Goal: Task Accomplishment & Management: Use online tool/utility

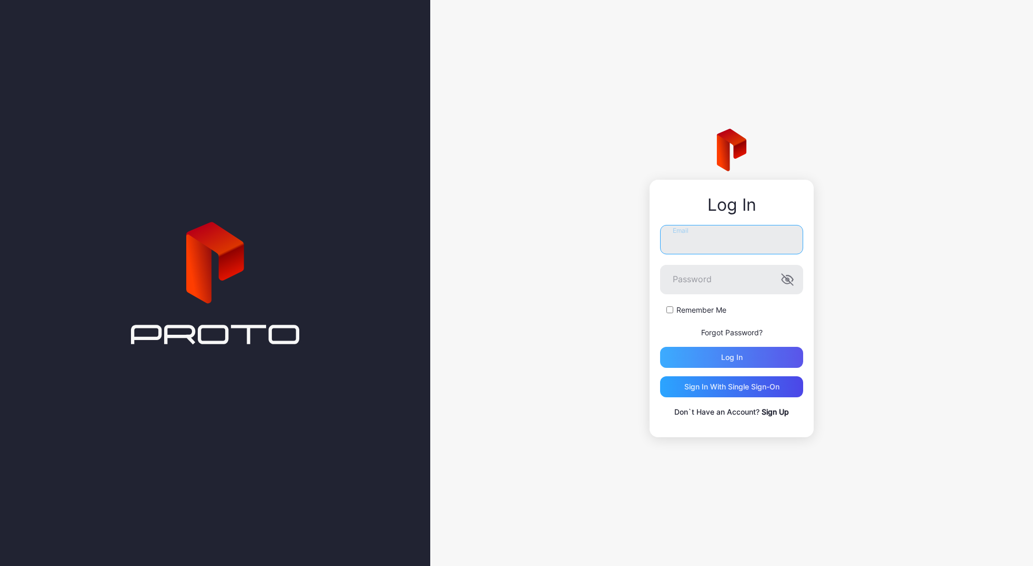
type input "**********"
click at [737, 353] on div "Log in" at bounding box center [732, 357] width 22 height 8
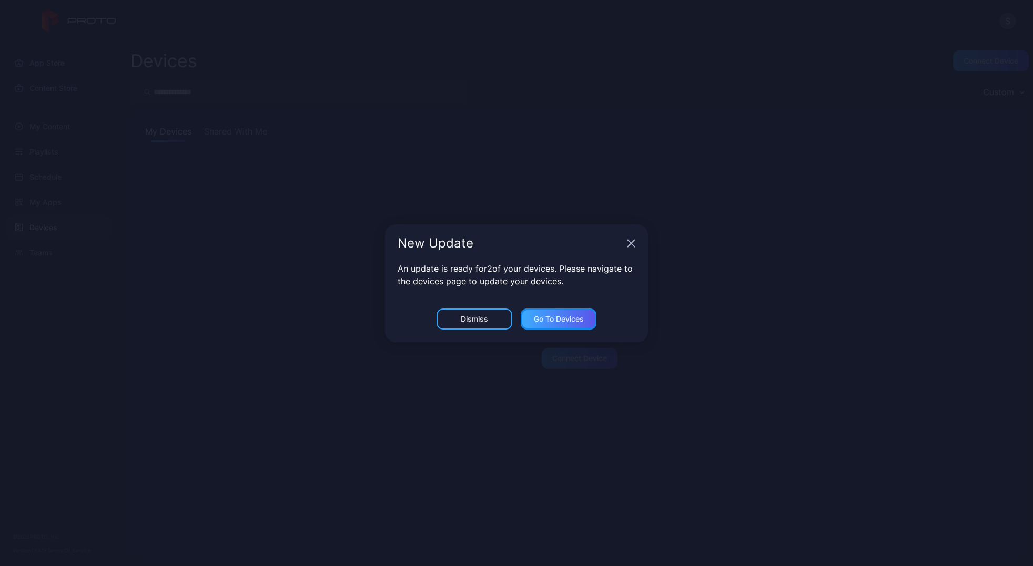
click at [544, 322] on div "Go to devices" at bounding box center [559, 319] width 50 height 8
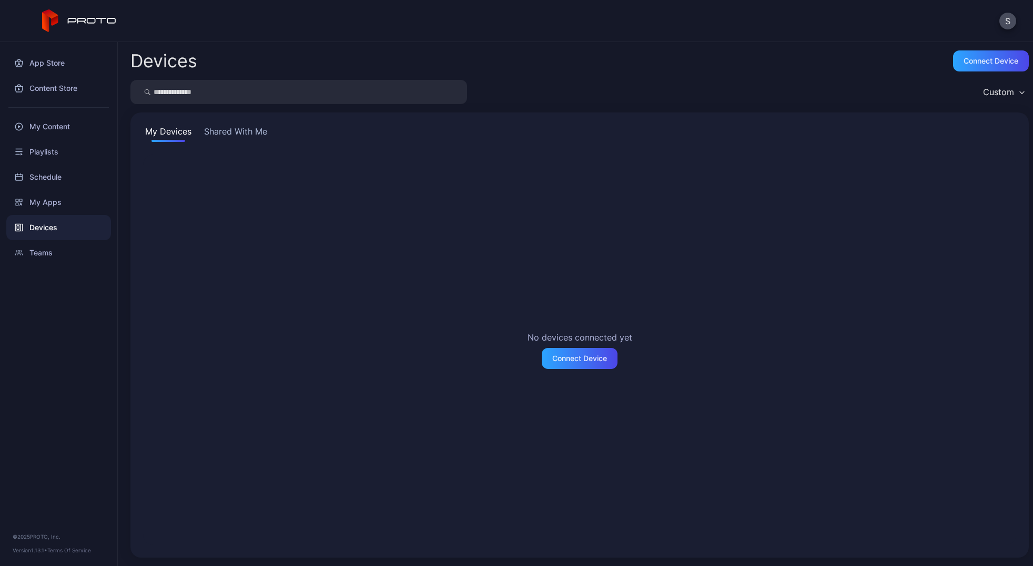
click at [232, 128] on button "Shared With Me" at bounding box center [235, 133] width 67 height 17
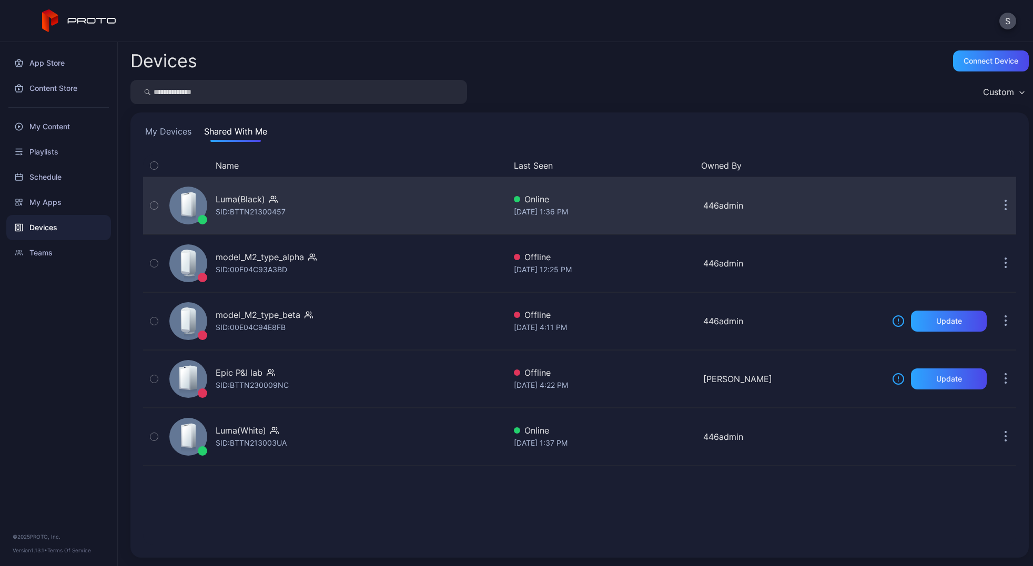
click at [281, 207] on div "SID: BTTN21300457" at bounding box center [251, 212] width 70 height 13
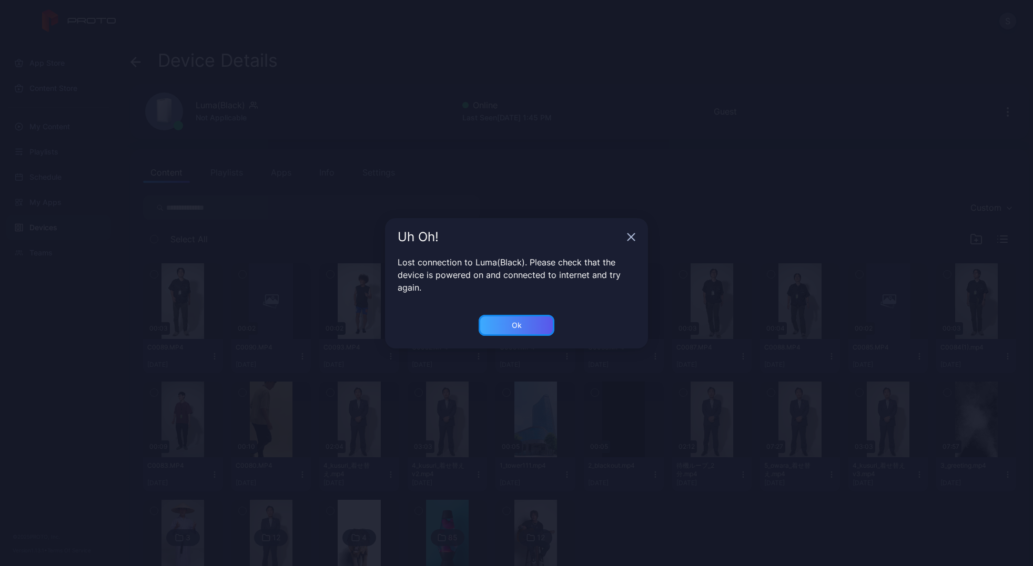
click at [515, 321] on div "Ok" at bounding box center [517, 325] width 10 height 8
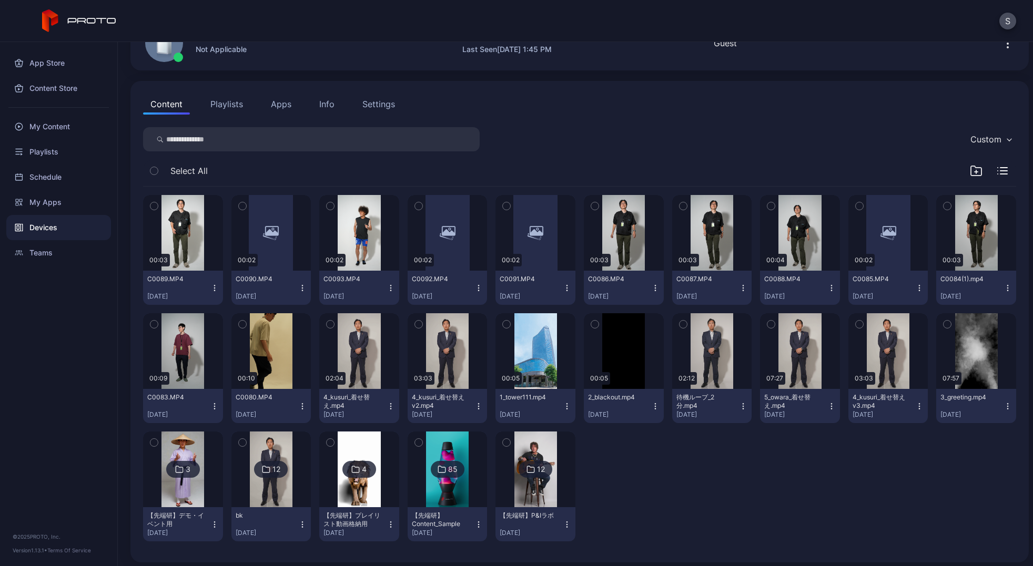
scroll to position [73, 0]
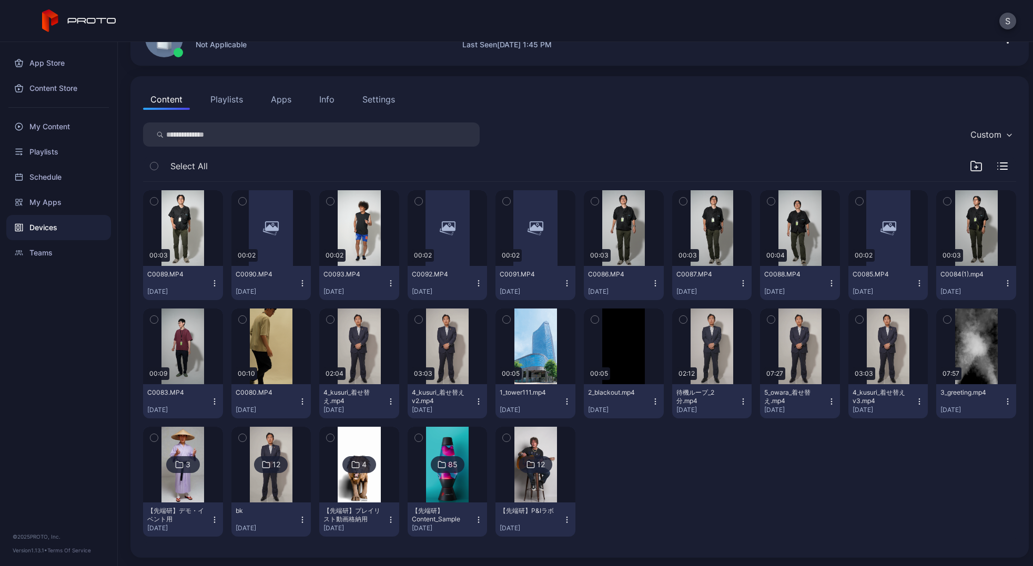
click at [799, 384] on button "5_owara_着せ替え.mp4 [DATE]" at bounding box center [800, 401] width 80 height 34
click at [803, 351] on div "button" at bounding box center [800, 346] width 34 height 17
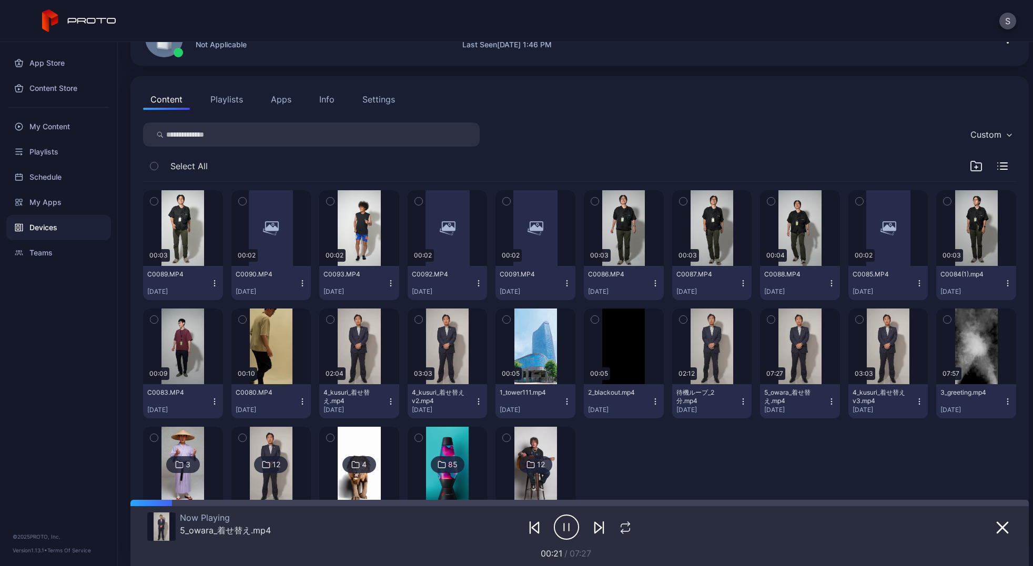
click at [563, 526] on icon "button" at bounding box center [566, 527] width 25 height 26
click at [683, 462] on div "00:03 C0089.MP4 [DATE] 00:02 C0090.MP4 [DATE] 00:02 C0093.MP4 [DATE] 00:02 C009…" at bounding box center [579, 363] width 873 height 363
click at [221, 100] on button "Playlists" at bounding box center [226, 99] width 47 height 21
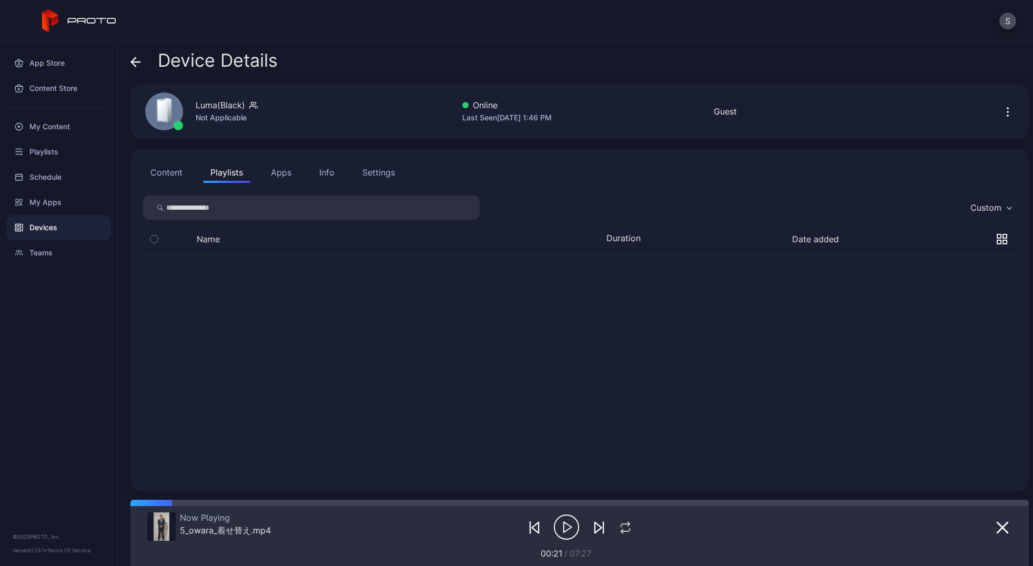
scroll to position [0, 0]
click at [284, 177] on button "Apps" at bounding box center [280, 172] width 35 height 21
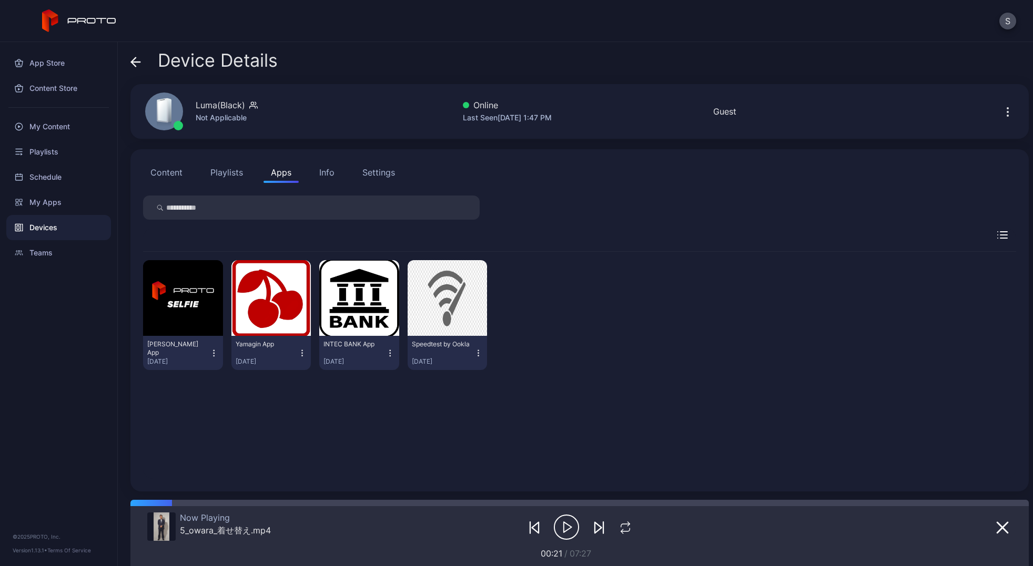
click at [174, 171] on button "Content" at bounding box center [166, 172] width 47 height 21
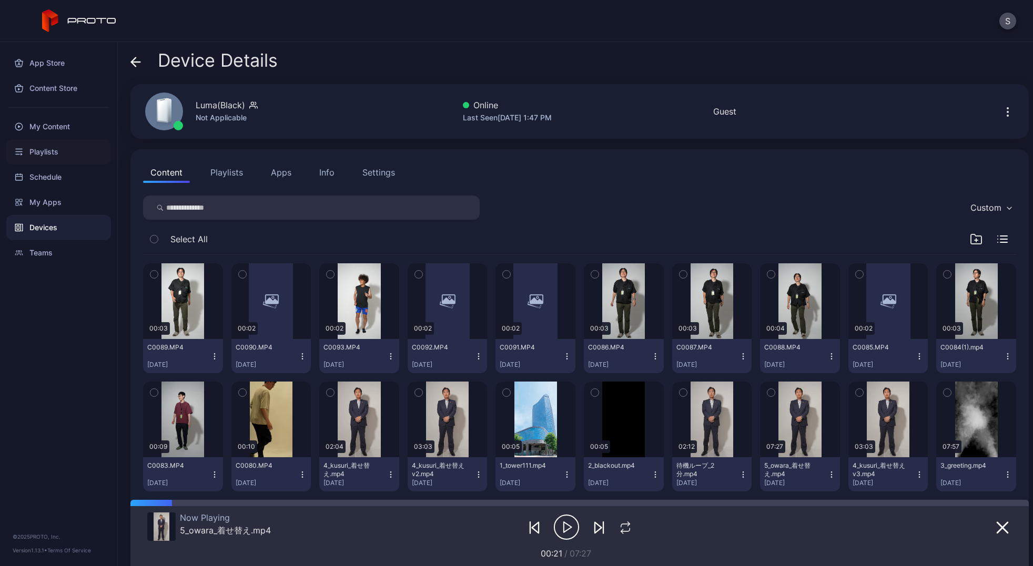
click at [59, 146] on div "Playlists" at bounding box center [58, 151] width 105 height 25
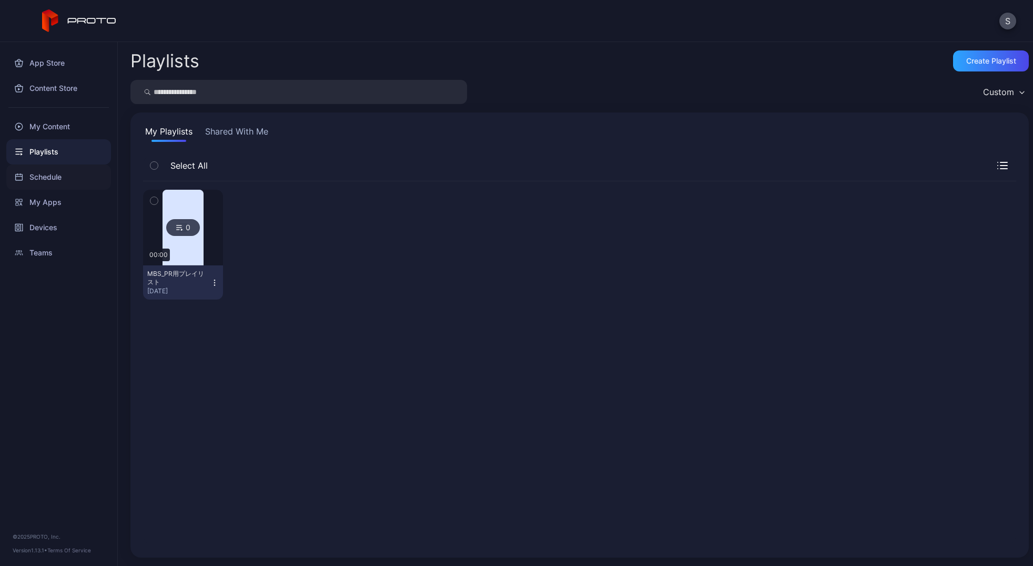
click at [48, 174] on div "Schedule" at bounding box center [58, 177] width 105 height 25
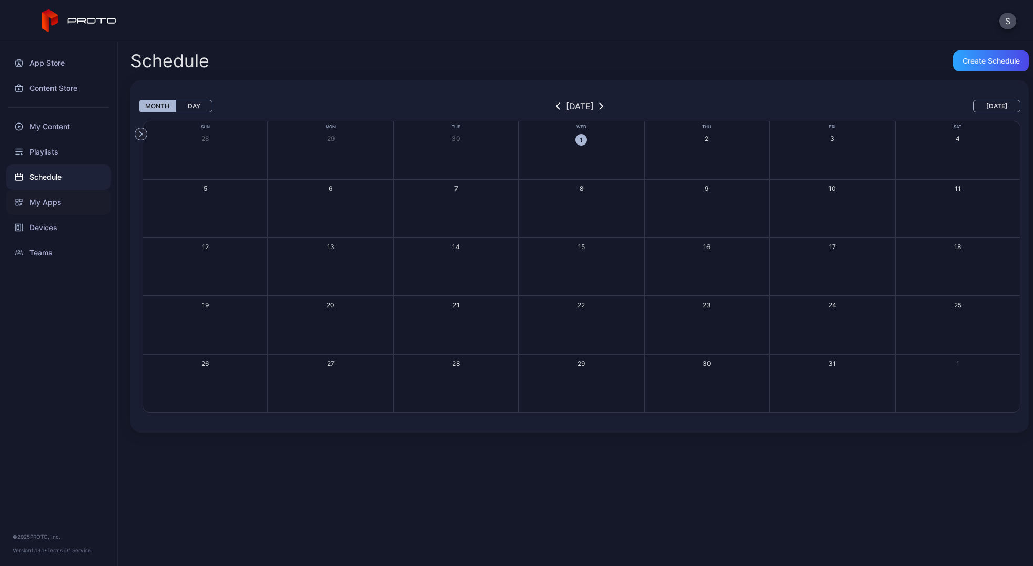
click at [44, 211] on div "My Apps" at bounding box center [58, 202] width 105 height 25
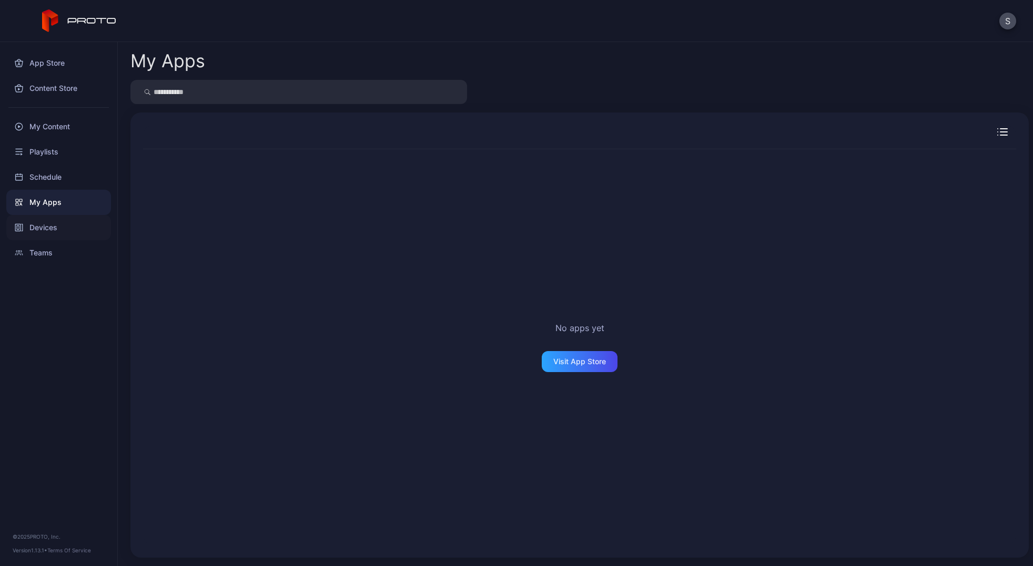
click at [47, 231] on div "Devices" at bounding box center [58, 227] width 105 height 25
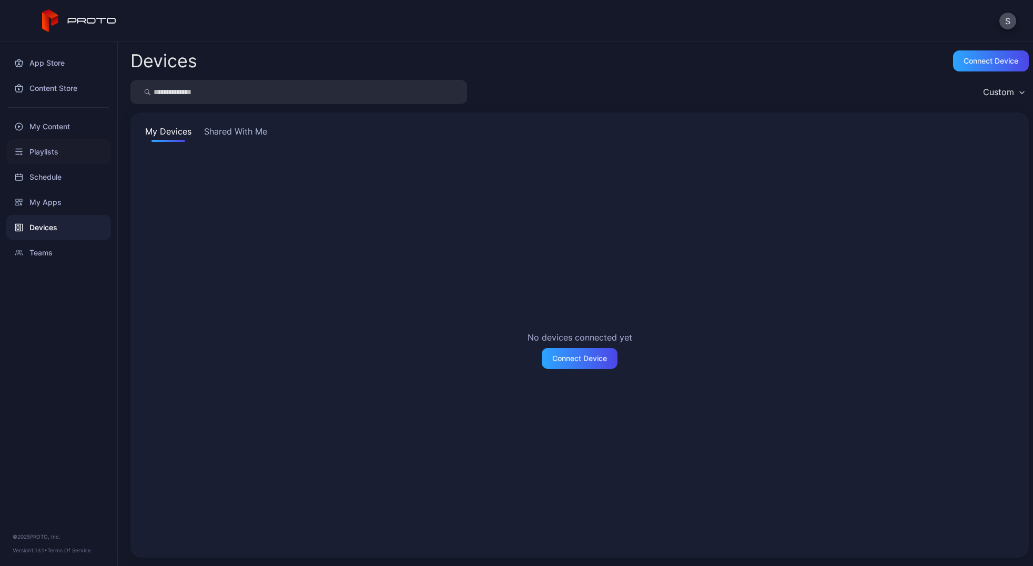
click at [74, 155] on div "Playlists" at bounding box center [58, 151] width 105 height 25
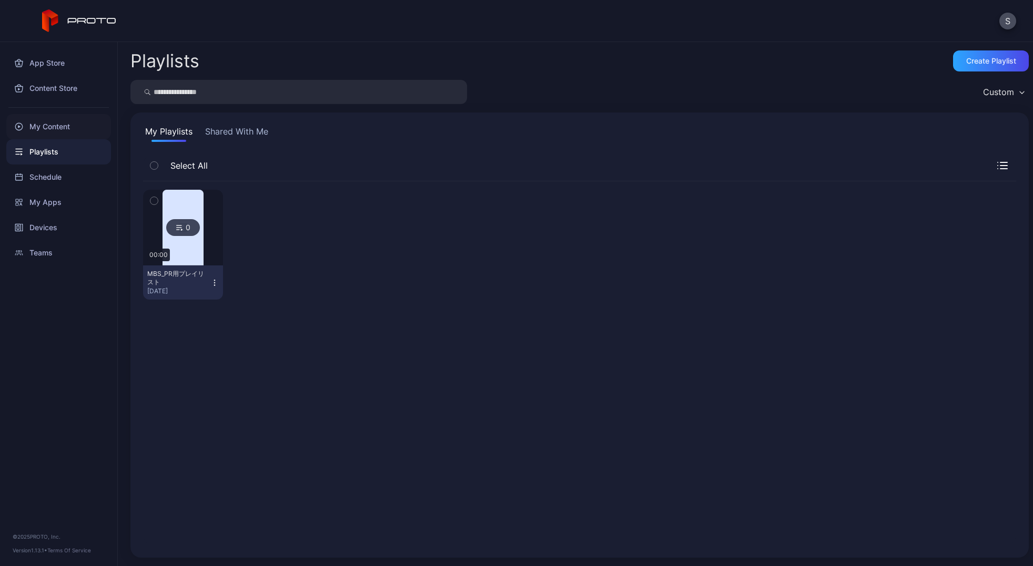
click at [65, 127] on div "My Content" at bounding box center [58, 126] width 105 height 25
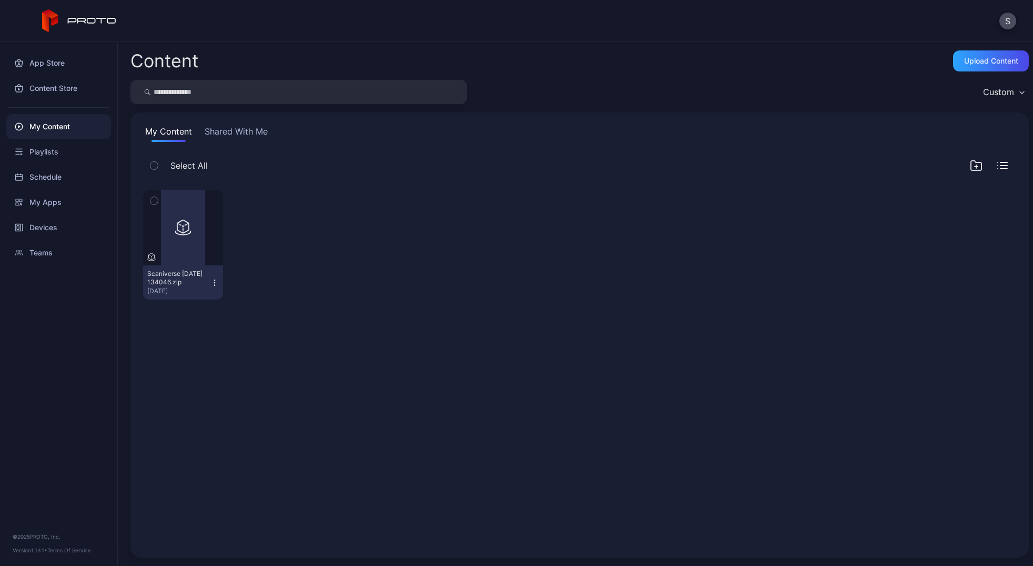
click at [243, 136] on button "Shared With Me" at bounding box center [235, 133] width 67 height 17
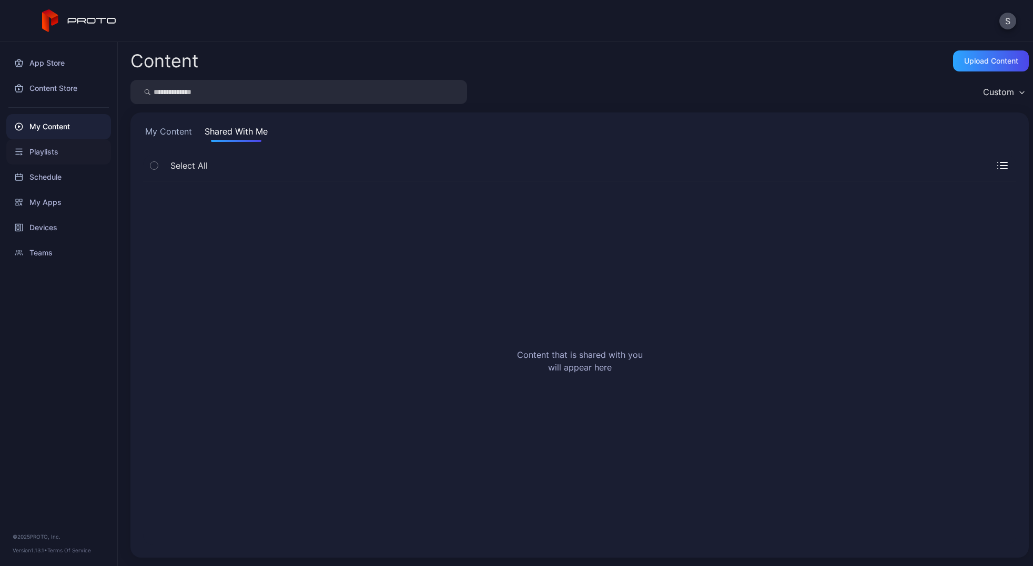
click at [50, 157] on div "Playlists" at bounding box center [58, 151] width 105 height 25
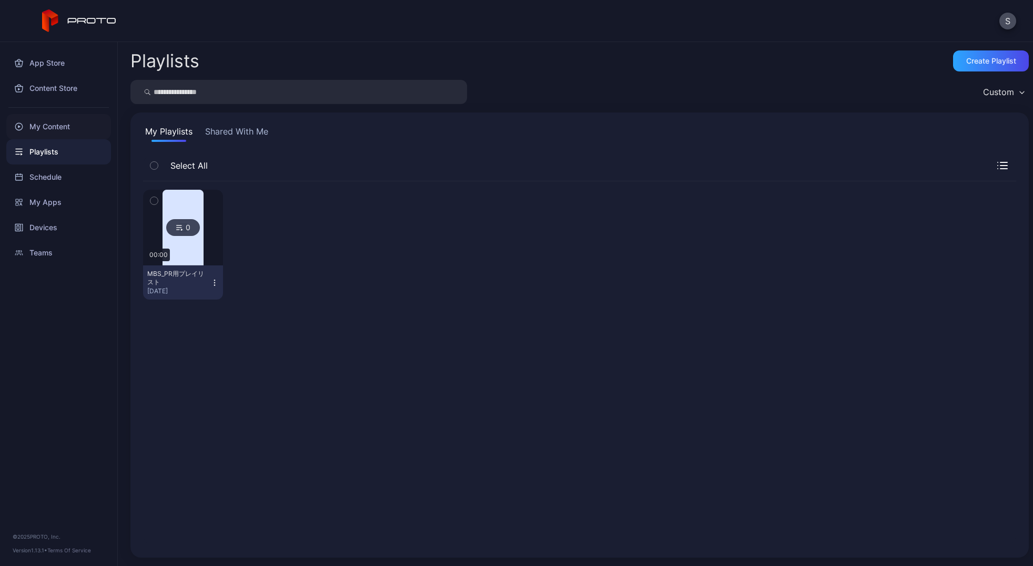
click at [50, 128] on div "My Content" at bounding box center [58, 126] width 105 height 25
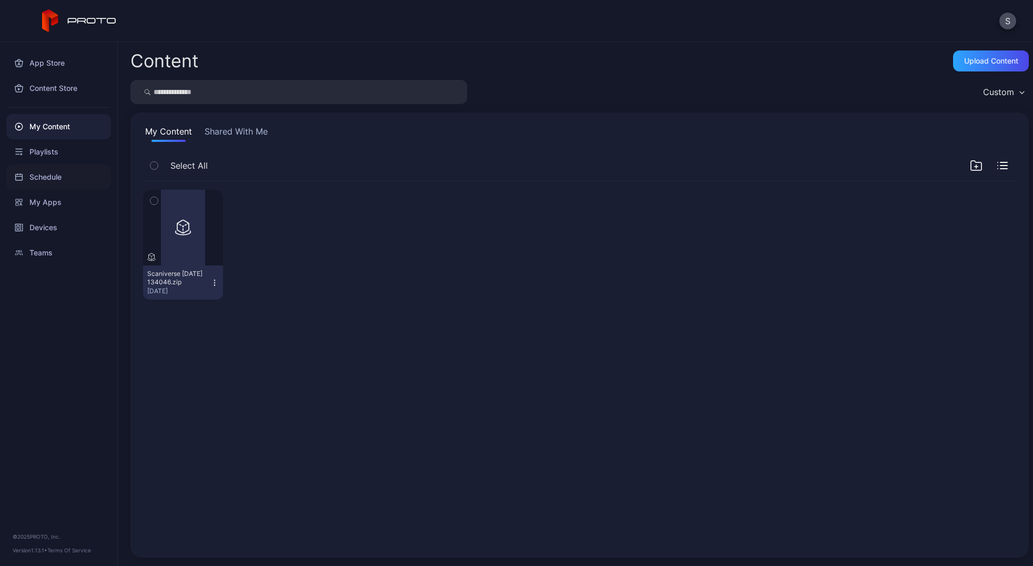
click at [32, 178] on div "Schedule" at bounding box center [58, 177] width 105 height 25
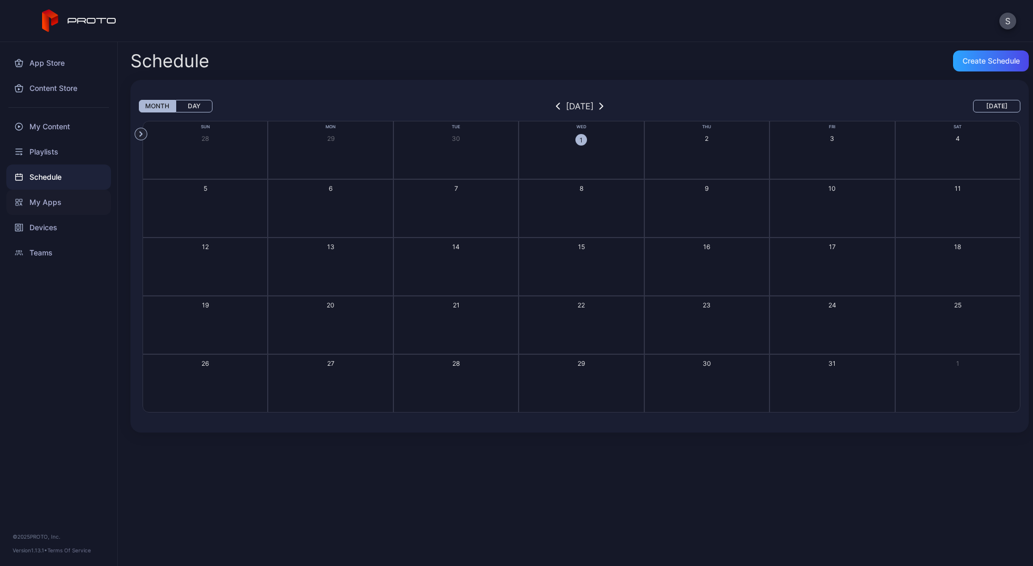
click at [33, 202] on div "My Apps" at bounding box center [58, 202] width 105 height 25
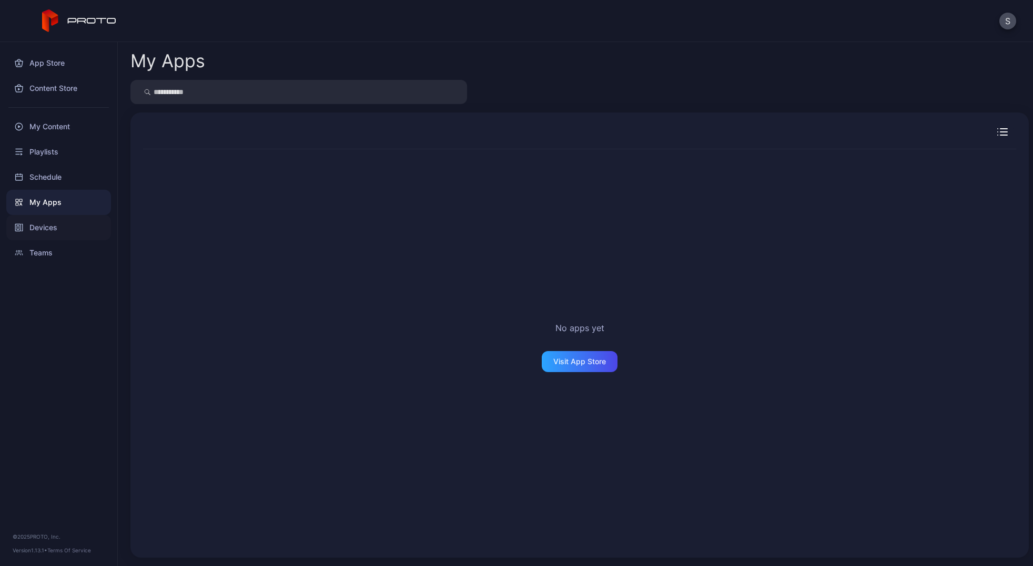
click at [33, 236] on div "Devices" at bounding box center [58, 227] width 105 height 25
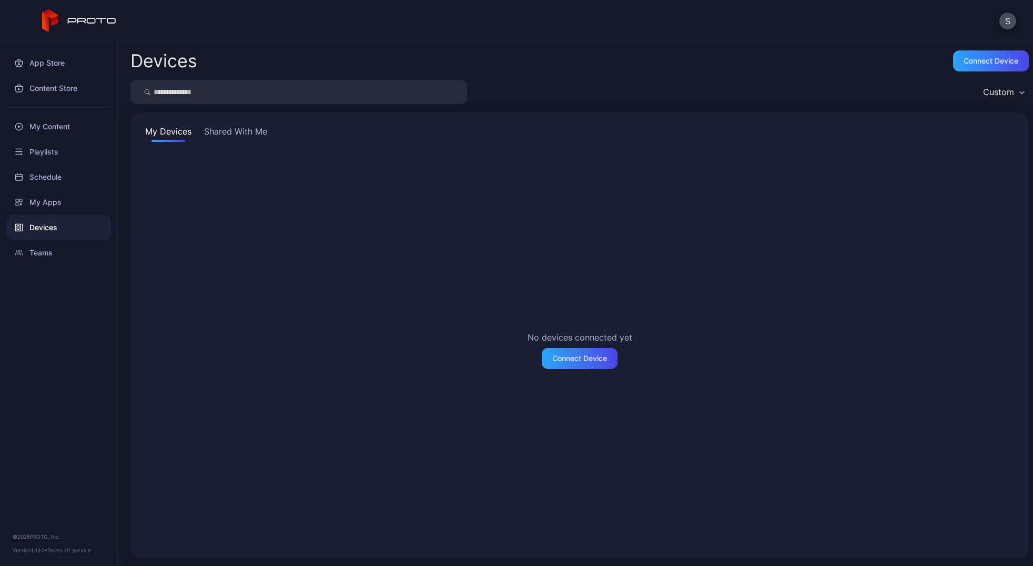
click at [248, 126] on button "Shared With Me" at bounding box center [235, 133] width 67 height 17
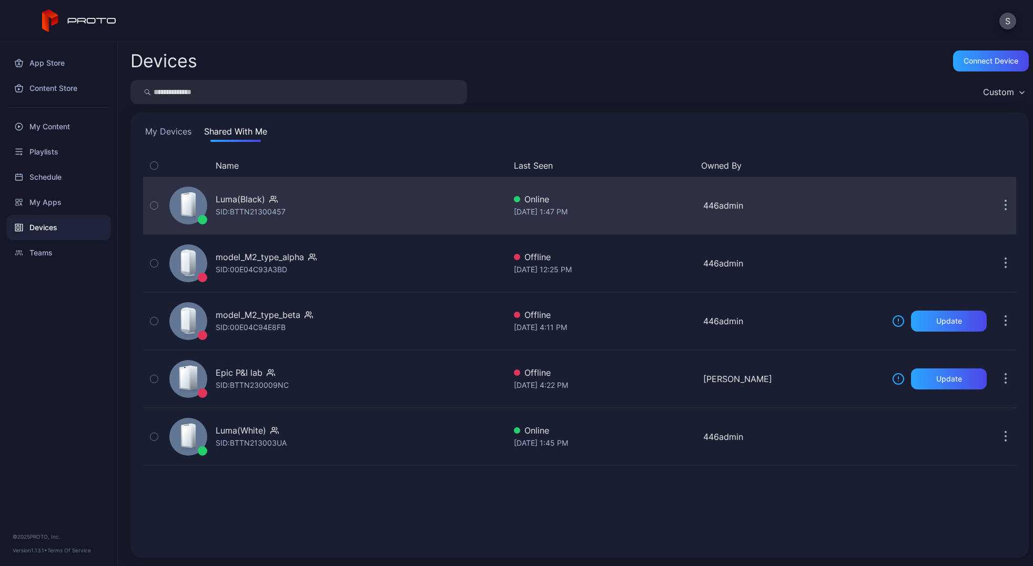
click at [376, 215] on div "Luma(Black) SID: BTTN21300457" at bounding box center [335, 205] width 340 height 53
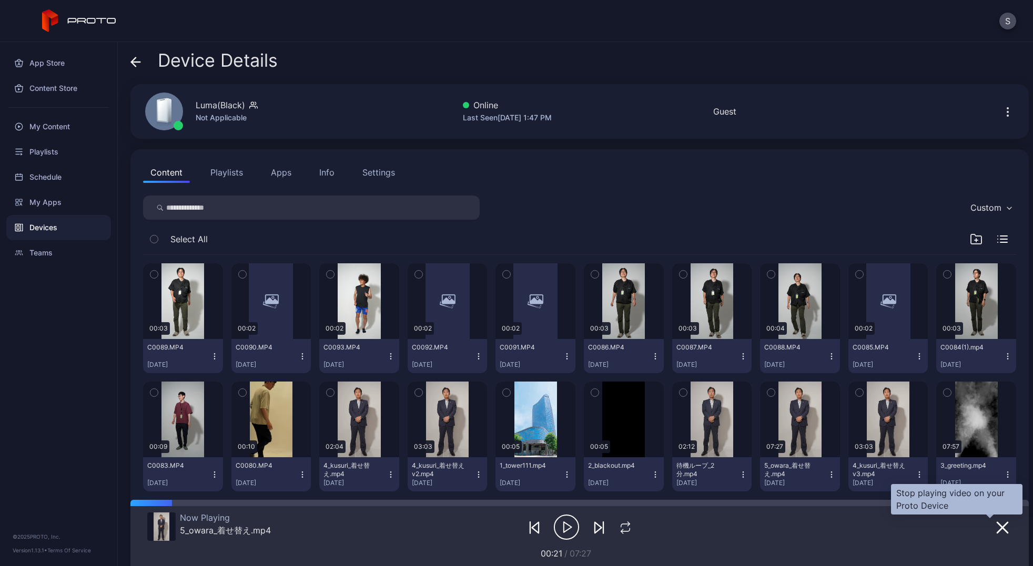
click at [996, 525] on icon "button" at bounding box center [1002, 528] width 13 height 13
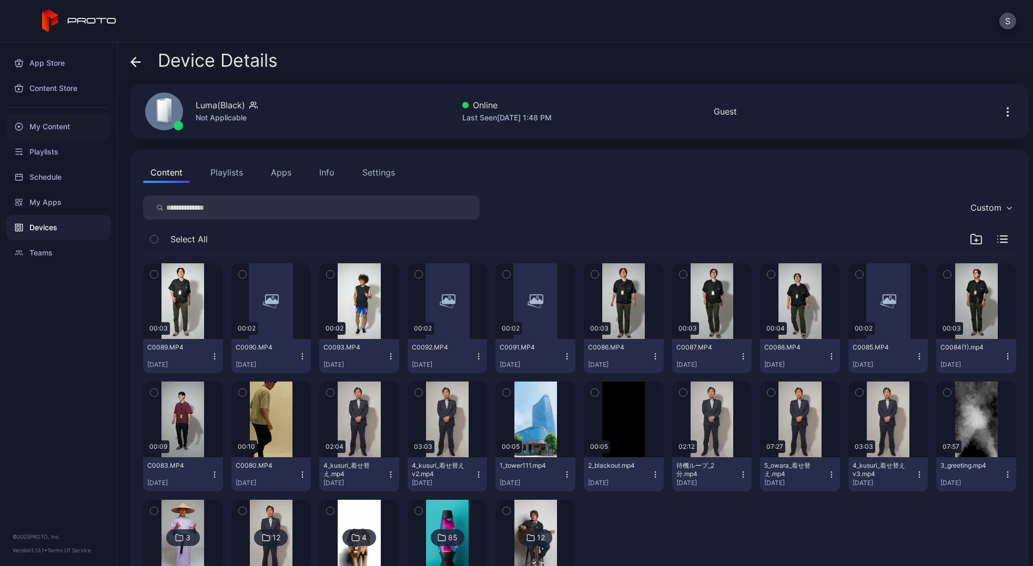
click at [52, 138] on div "My Content" at bounding box center [58, 126] width 105 height 25
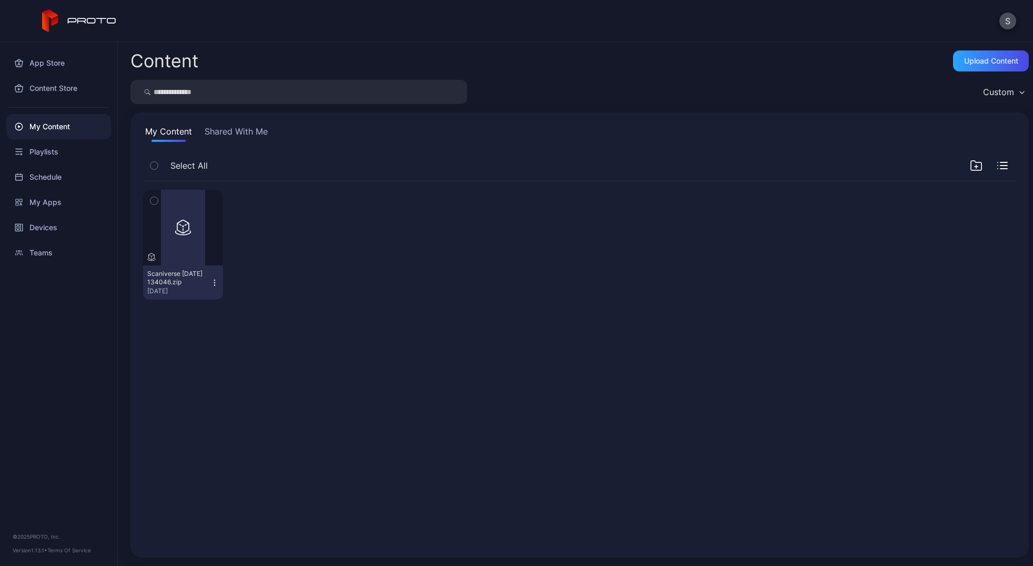
click at [247, 136] on button "Shared With Me" at bounding box center [235, 133] width 67 height 17
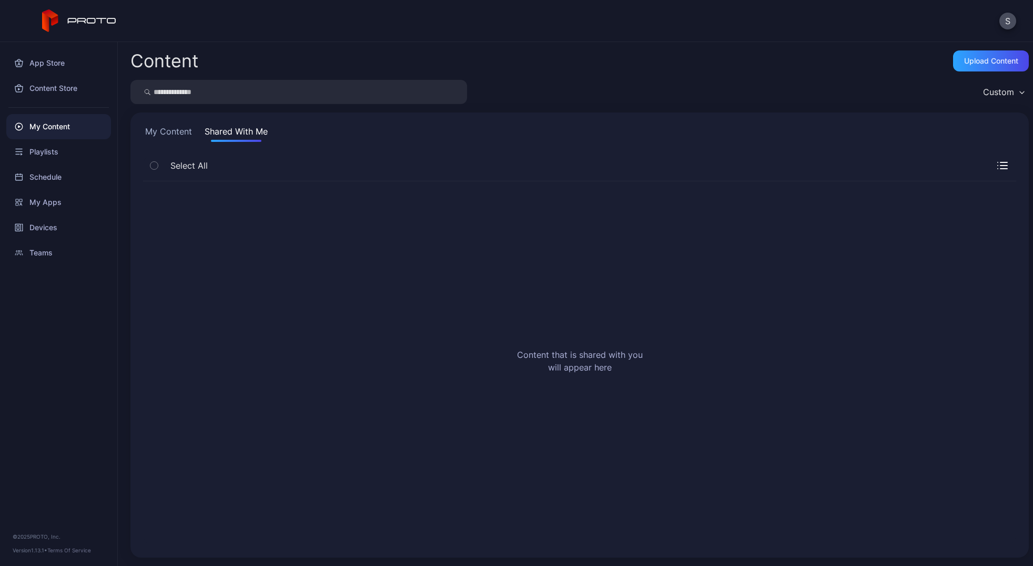
click at [182, 131] on button "My Content" at bounding box center [168, 133] width 51 height 17
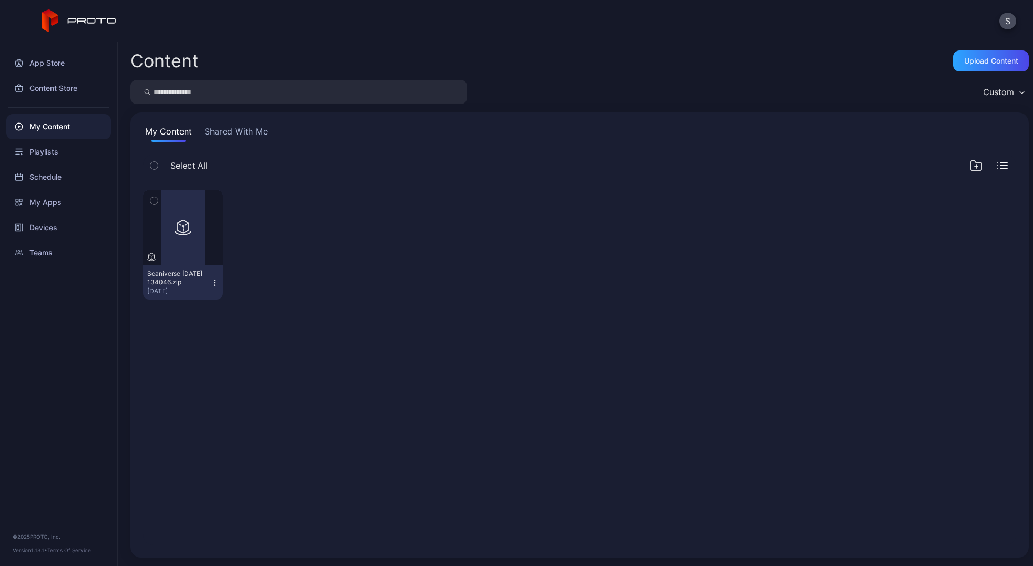
click at [418, 294] on div "Preview Scaniverse [DATE] 134046.zip [DATE]" at bounding box center [579, 244] width 873 height 127
click at [977, 64] on div "Upload Content" at bounding box center [991, 61] width 54 height 8
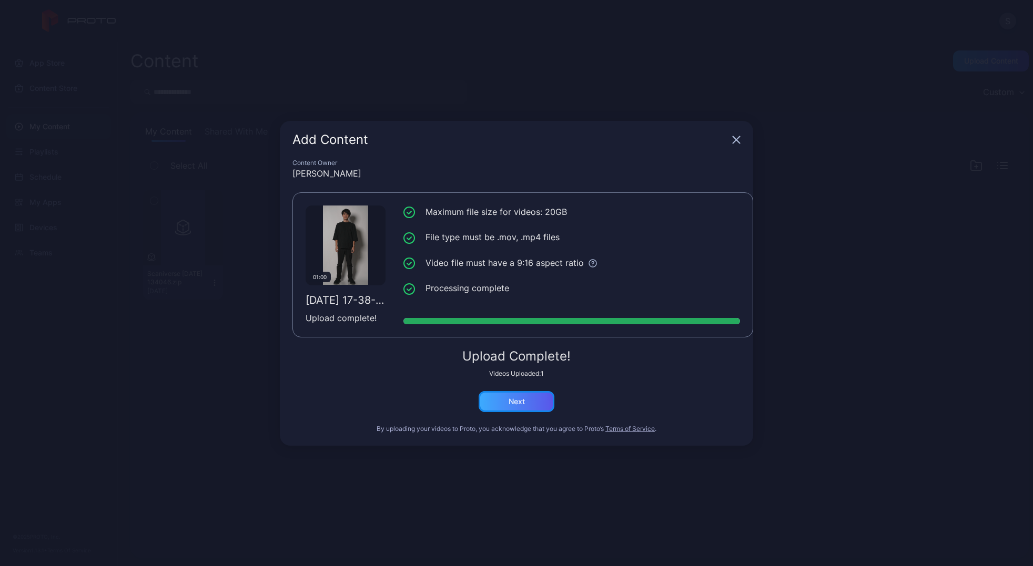
click at [523, 402] on div "Next" at bounding box center [517, 402] width 16 height 8
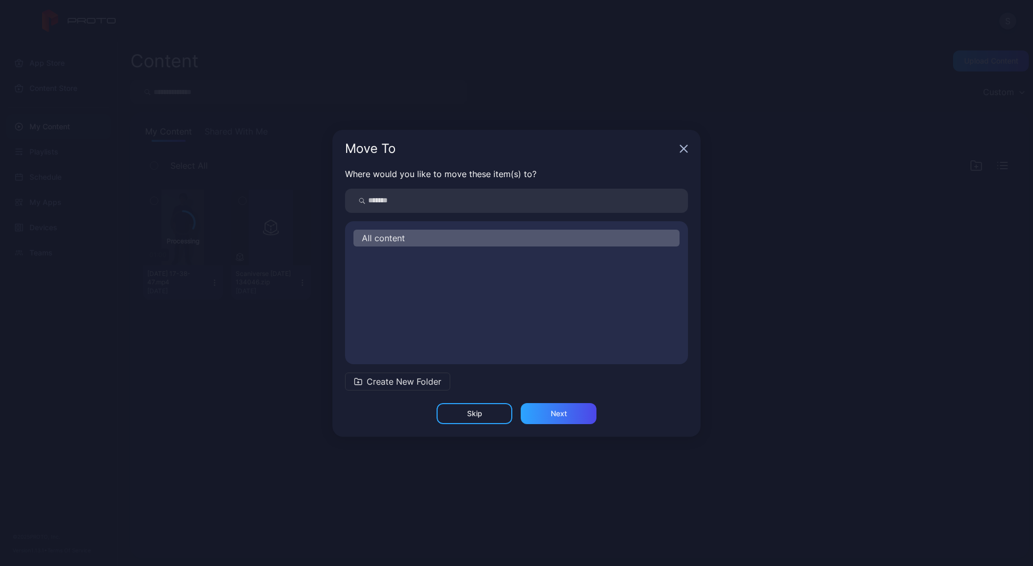
click at [489, 246] on div "All content" at bounding box center [516, 238] width 326 height 17
click at [564, 417] on div "Next" at bounding box center [559, 414] width 16 height 8
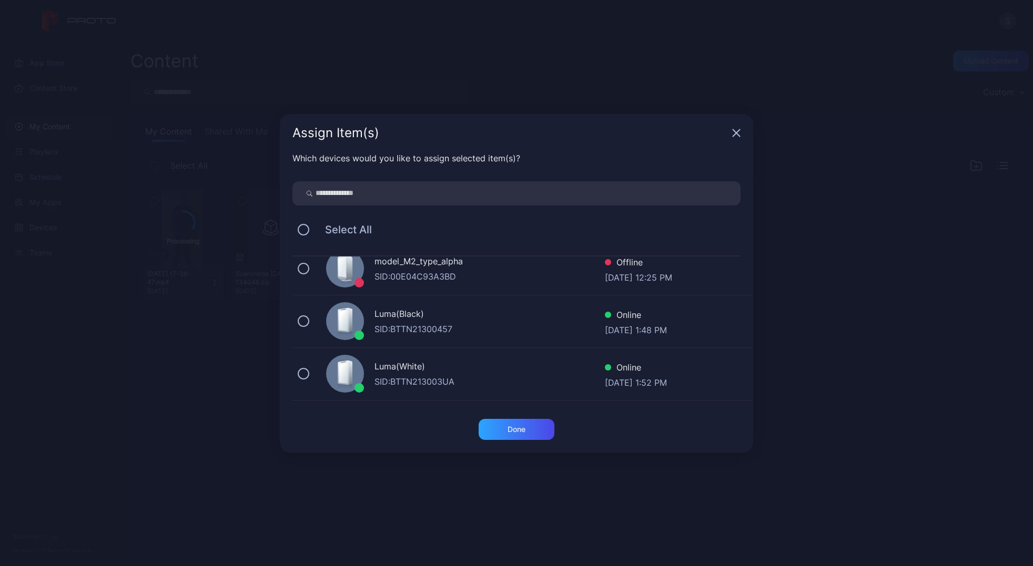
scroll to position [74, 0]
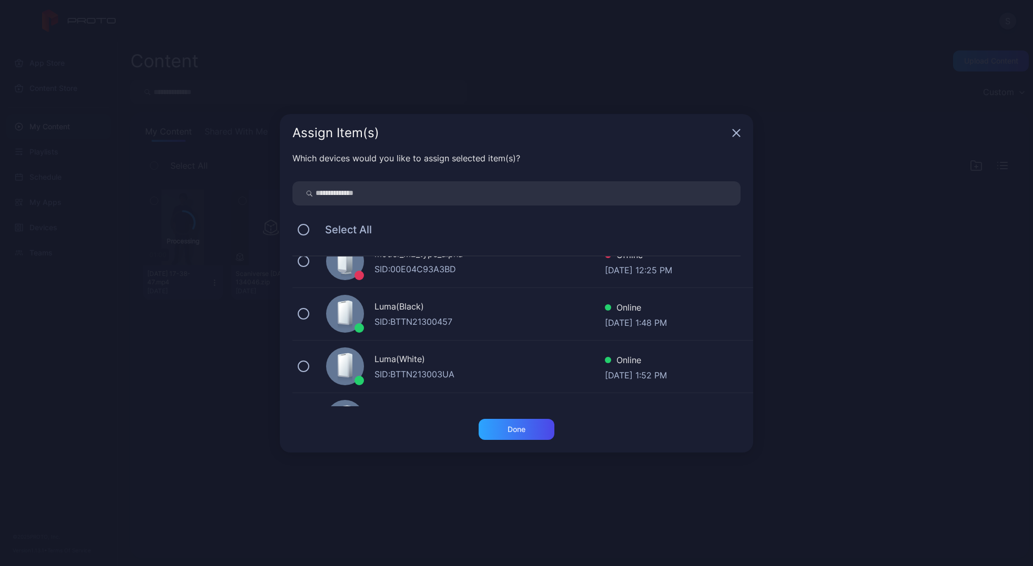
click at [494, 308] on div "Luma(Black)" at bounding box center [489, 307] width 230 height 15
click at [512, 436] on div "Done" at bounding box center [517, 429] width 76 height 21
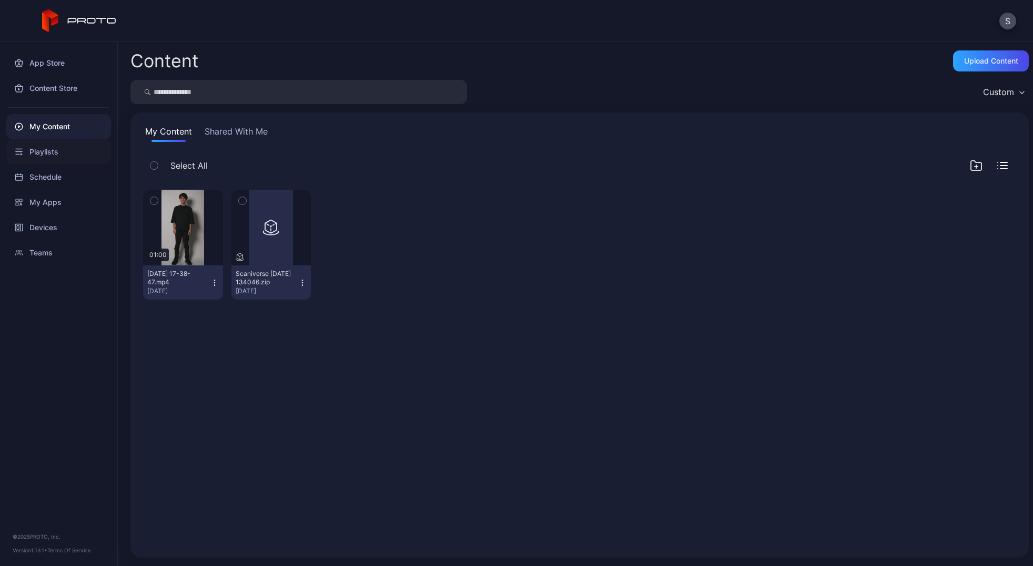
click at [54, 147] on div "Playlists" at bounding box center [58, 151] width 105 height 25
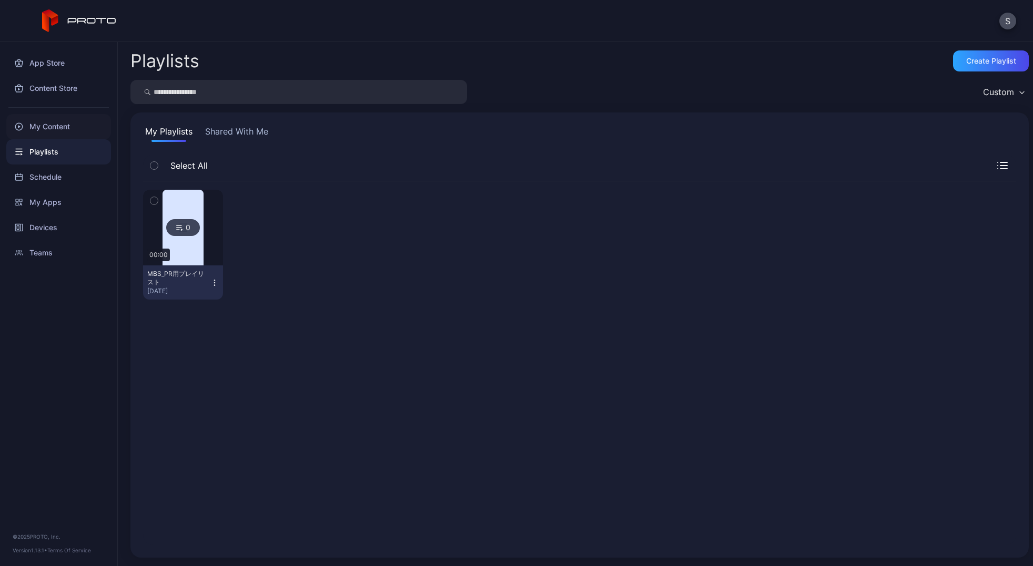
click at [55, 124] on div "My Content" at bounding box center [58, 126] width 105 height 25
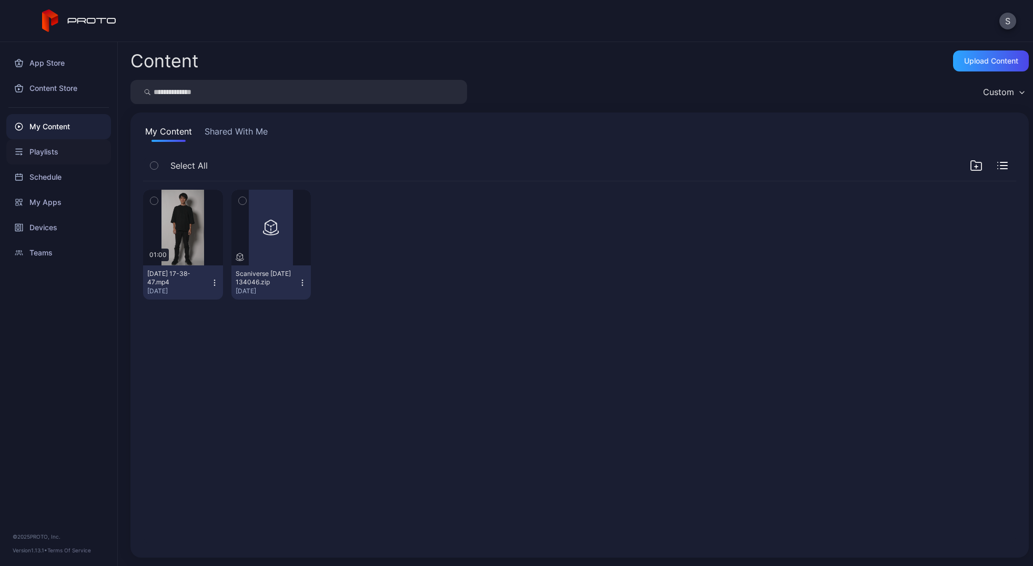
click at [54, 149] on div "Playlists" at bounding box center [58, 151] width 105 height 25
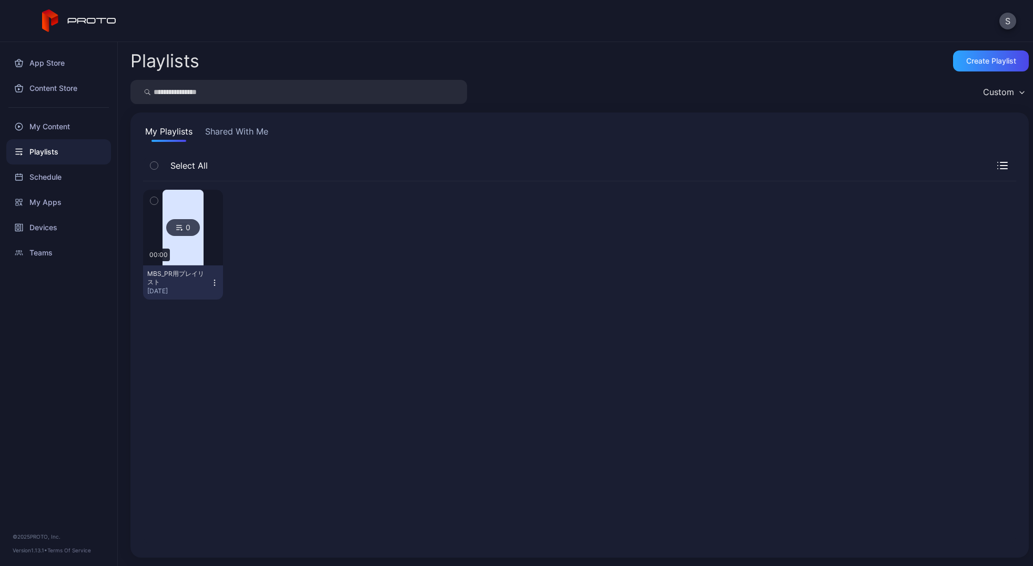
click at [246, 146] on div "My Playlists Shared With Me Select All 0 00:00 MBS_PR用プレイリスト [DATE]" at bounding box center [579, 335] width 898 height 445
click at [246, 136] on button "Shared With Me" at bounding box center [236, 133] width 67 height 17
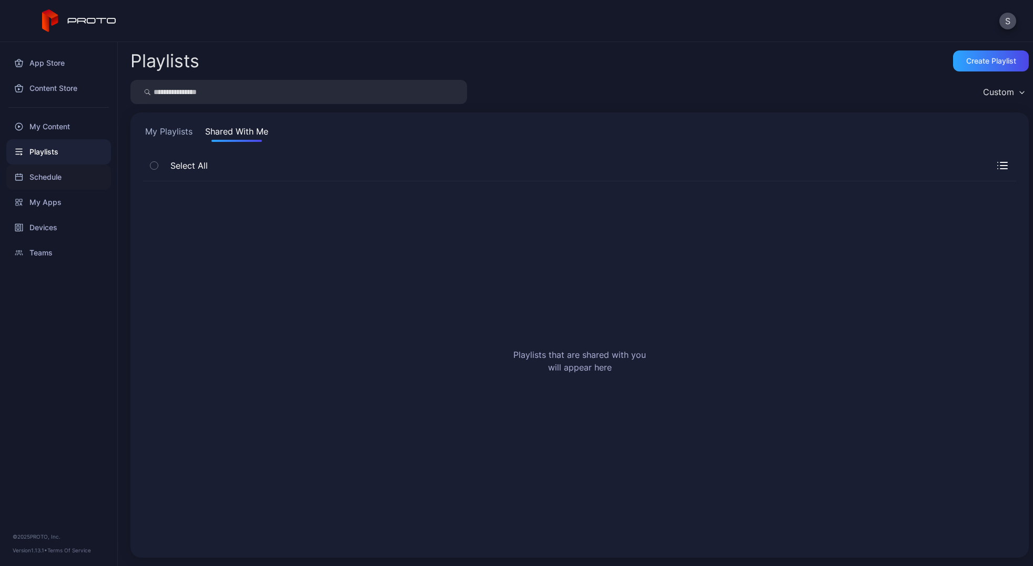
click at [44, 184] on div "Schedule" at bounding box center [58, 177] width 105 height 25
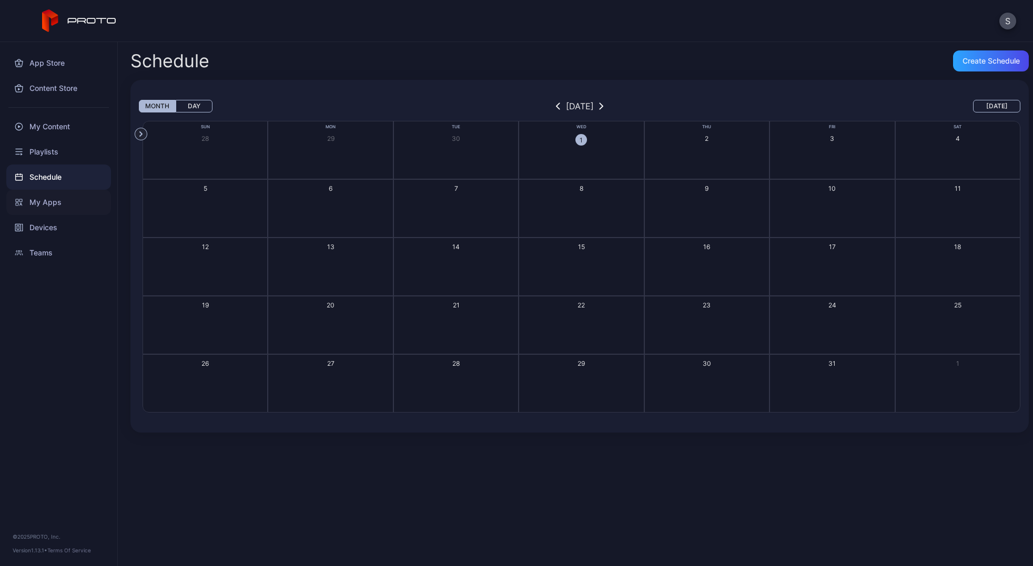
click at [44, 207] on div "My Apps" at bounding box center [58, 202] width 105 height 25
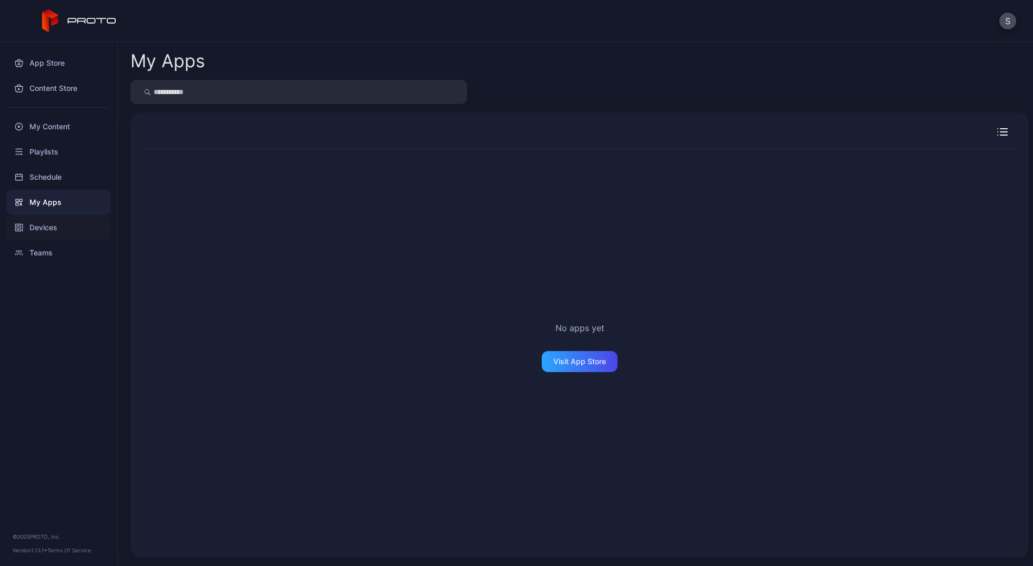
click at [65, 218] on div "Devices" at bounding box center [58, 227] width 105 height 25
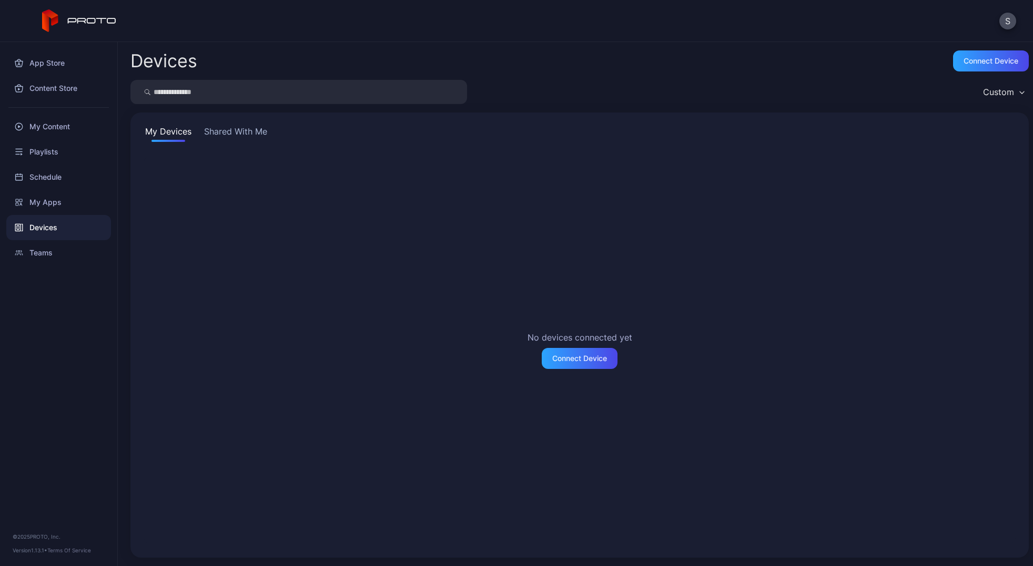
click at [227, 128] on button "Shared With Me" at bounding box center [235, 133] width 67 height 17
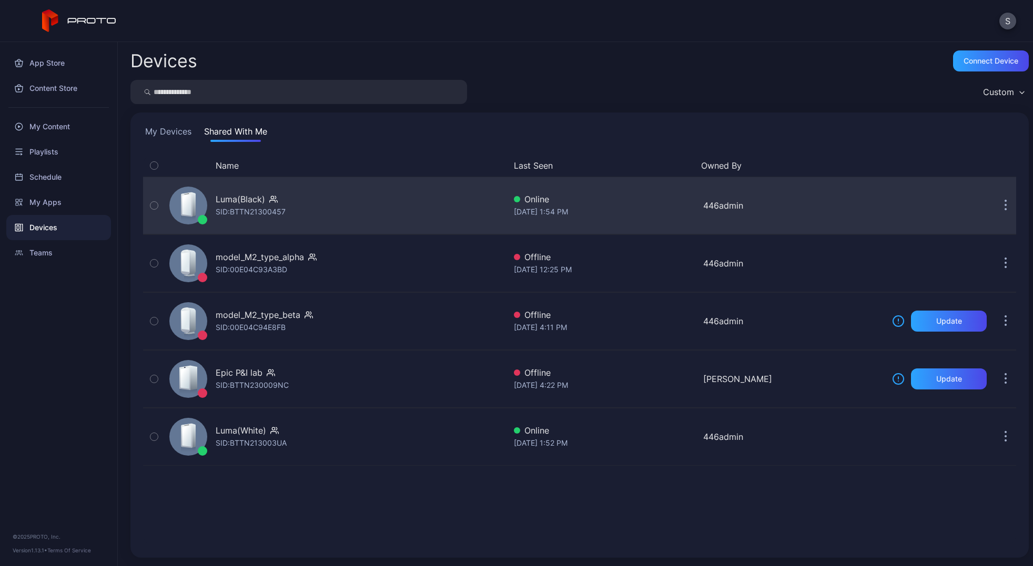
click at [347, 198] on div "Luma(Black) SID: BTTN21300457" at bounding box center [335, 205] width 340 height 53
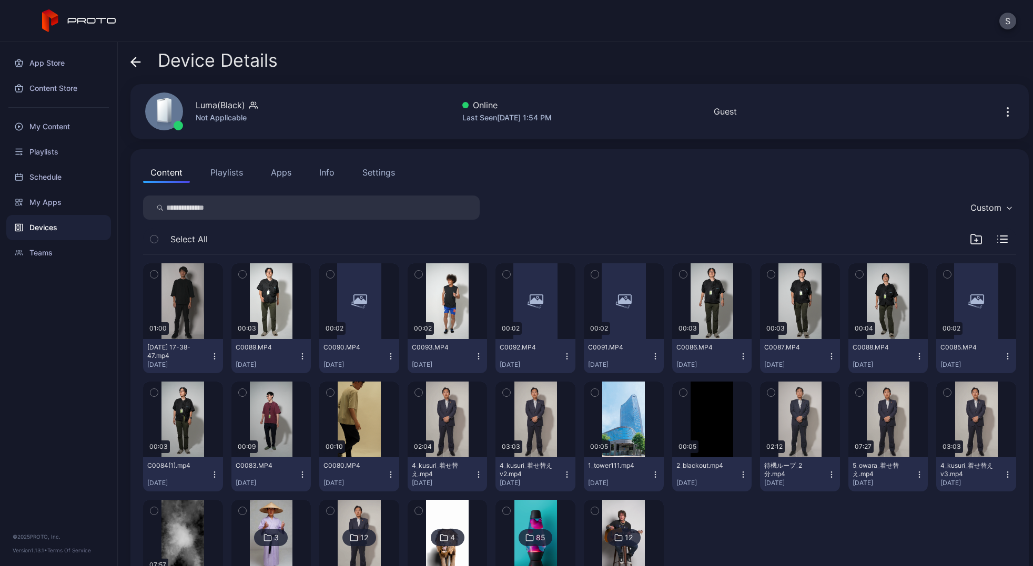
click at [214, 359] on icon "button" at bounding box center [214, 359] width 1 height 1
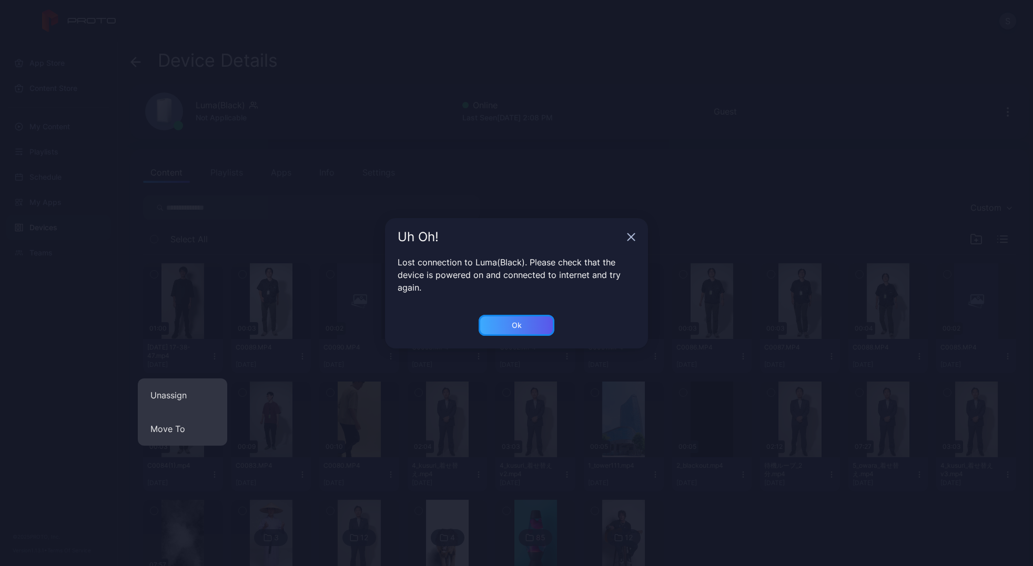
click at [533, 328] on div "Ok" at bounding box center [517, 325] width 76 height 21
